Goal: Contribute content: Add original content to the website for others to see

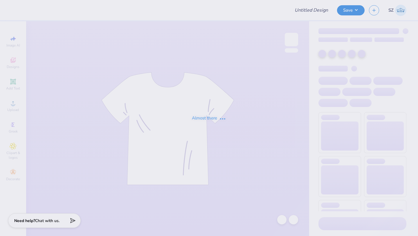
type input "Sigma Phi Delta PR Merch"
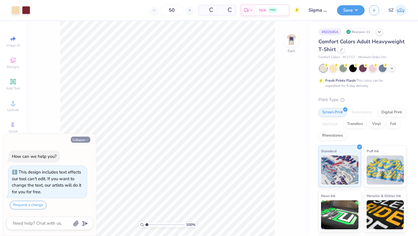
click at [87, 139] on icon "button" at bounding box center [86, 139] width 3 height 3
type textarea "x"
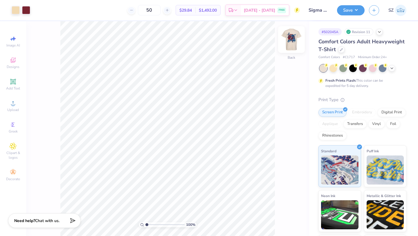
click at [291, 41] on img at bounding box center [291, 39] width 23 height 23
click at [26, 10] on div at bounding box center [26, 10] width 8 height 8
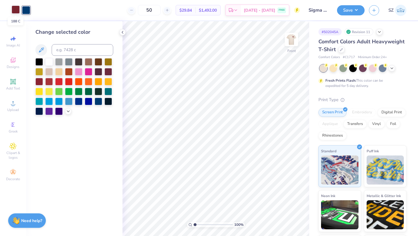
click at [16, 9] on div at bounding box center [16, 10] width 8 height 8
click at [23, 9] on div at bounding box center [26, 10] width 8 height 8
click at [48, 81] on div at bounding box center [49, 81] width 8 height 8
click at [15, 10] on div at bounding box center [16, 10] width 8 height 8
click at [71, 49] on input at bounding box center [83, 50] width 62 height 12
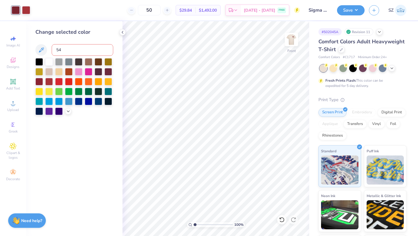
type input "541"
click at [26, 12] on div at bounding box center [26, 10] width 8 height 8
click at [39, 83] on div at bounding box center [39, 81] width 8 height 8
click at [37, 80] on div at bounding box center [39, 81] width 8 height 8
click at [291, 40] on img at bounding box center [291, 39] width 23 height 23
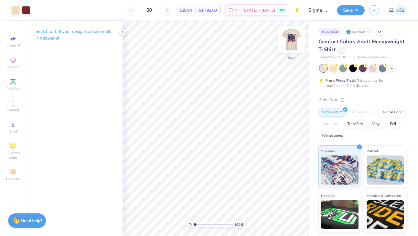
click at [287, 38] on img at bounding box center [291, 39] width 23 height 23
click at [24, 10] on div at bounding box center [26, 10] width 8 height 8
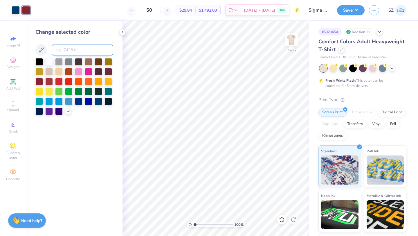
click at [75, 51] on input at bounding box center [83, 50] width 62 height 12
type input "188"
click at [291, 40] on img at bounding box center [291, 39] width 23 height 23
click at [17, 10] on div at bounding box center [16, 10] width 8 height 8
click at [346, 10] on button "Save" at bounding box center [351, 9] width 28 height 10
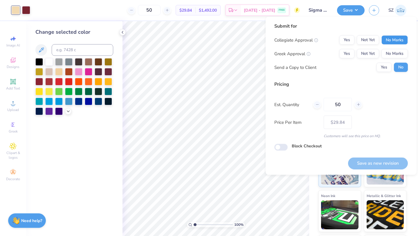
click at [406, 43] on button "No Marks" at bounding box center [395, 39] width 26 height 9
click at [350, 54] on button "Yes" at bounding box center [347, 53] width 15 height 9
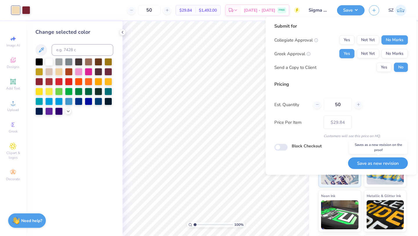
click at [390, 161] on button "Save as new revision" at bounding box center [378, 163] width 60 height 12
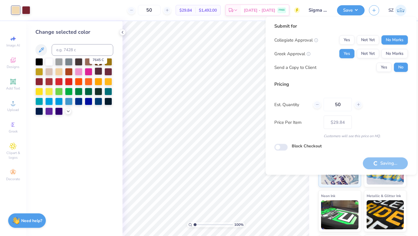
type input "– –"
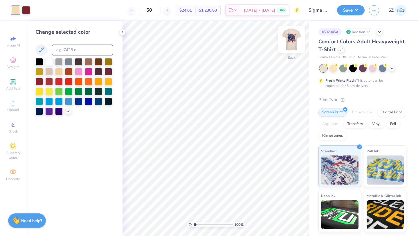
click at [295, 39] on img at bounding box center [291, 39] width 23 height 23
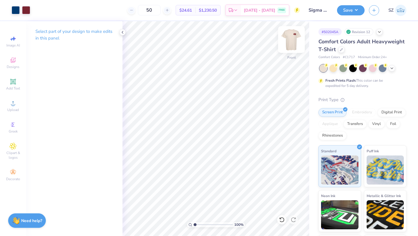
click at [291, 41] on img at bounding box center [291, 39] width 23 height 23
